Goal: Task Accomplishment & Management: Use online tool/utility

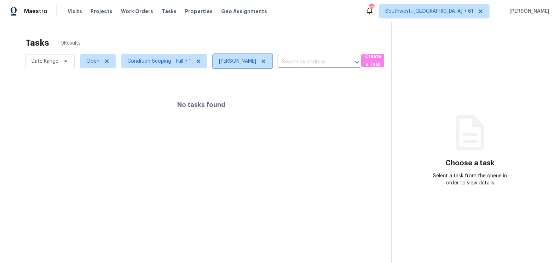
click at [261, 61] on icon at bounding box center [264, 61] width 6 height 6
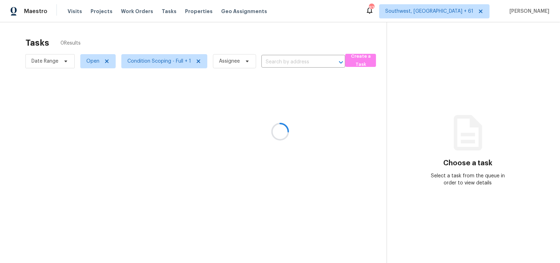
click at [266, 33] on div at bounding box center [280, 131] width 560 height 263
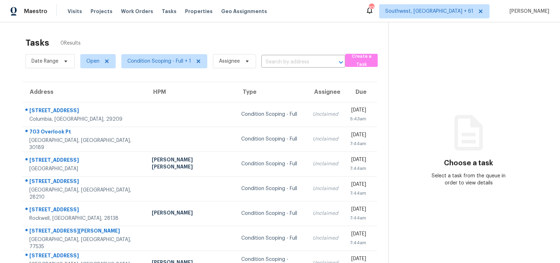
click at [302, 37] on div "Tasks 0 Results" at bounding box center [206, 43] width 363 height 18
click at [145, 70] on span "Condition Scoping - Full + 1" at bounding box center [162, 61] width 92 height 18
click at [158, 59] on span "Condition Scoping - Full + 1" at bounding box center [159, 61] width 64 height 7
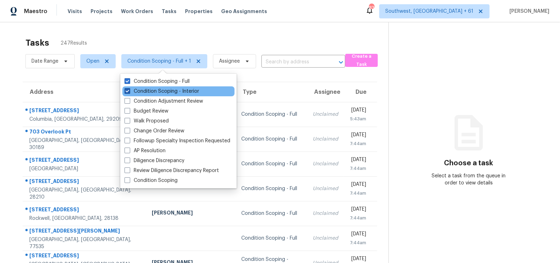
click at [165, 89] on label "Condition Scoping - Interior" at bounding box center [162, 91] width 75 height 7
click at [129, 89] on input "Condition Scoping - Interior" at bounding box center [127, 90] width 5 height 5
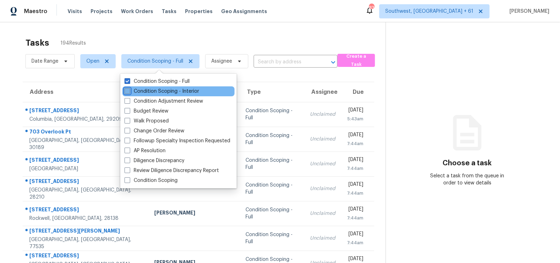
click at [168, 92] on label "Condition Scoping - Interior" at bounding box center [162, 91] width 75 height 7
click at [129, 92] on input "Condition Scoping - Interior" at bounding box center [127, 90] width 5 height 5
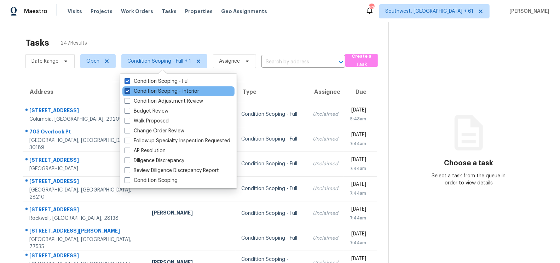
click at [185, 91] on label "Condition Scoping - Interior" at bounding box center [162, 91] width 75 height 7
click at [129, 91] on input "Condition Scoping - Interior" at bounding box center [127, 90] width 5 height 5
checkbox input "false"
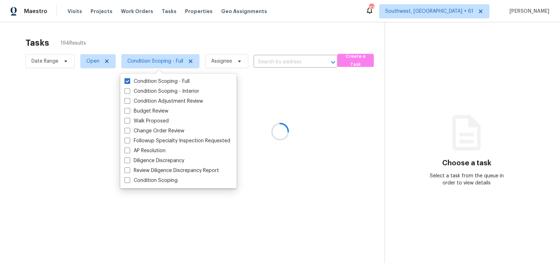
click at [241, 37] on div at bounding box center [280, 131] width 560 height 263
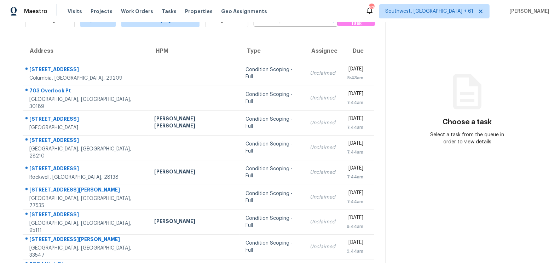
scroll to position [105, 0]
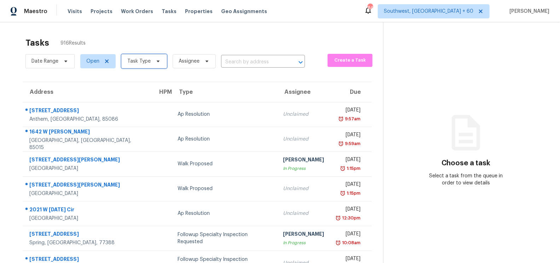
click at [137, 62] on span "Task Type" at bounding box center [138, 61] width 23 height 7
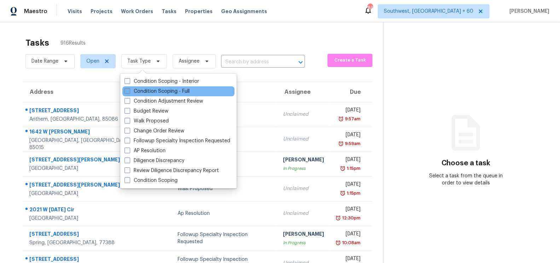
click at [151, 92] on label "Condition Scoping - Full" at bounding box center [157, 91] width 65 height 7
click at [129, 92] on input "Condition Scoping - Full" at bounding box center [127, 90] width 5 height 5
checkbox input "true"
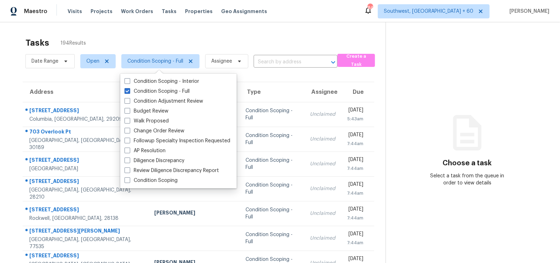
click at [272, 38] on div "Tasks 194 Results" at bounding box center [205, 43] width 360 height 18
